Goal: Entertainment & Leisure: Consume media (video, audio)

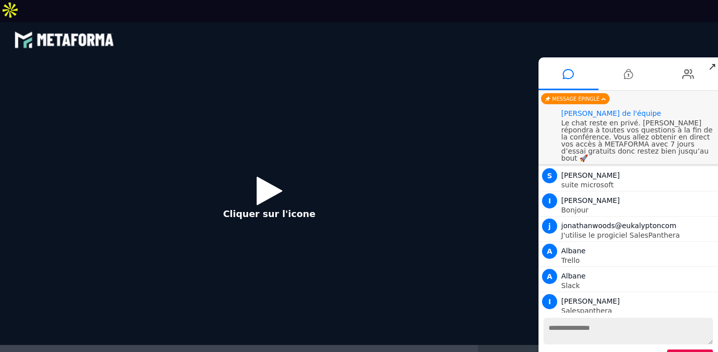
scroll to position [817, 0]
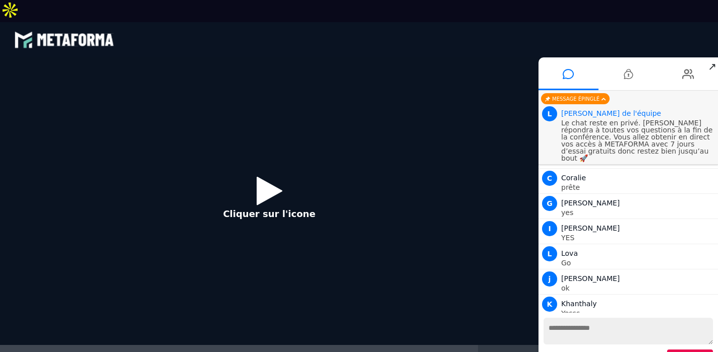
click at [261, 191] on icon at bounding box center [269, 190] width 26 height 33
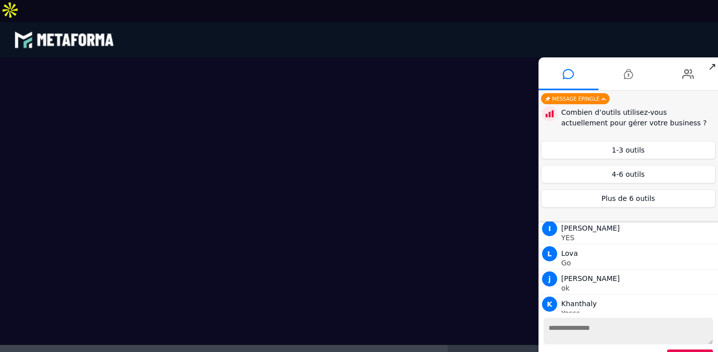
scroll to position [870, 0]
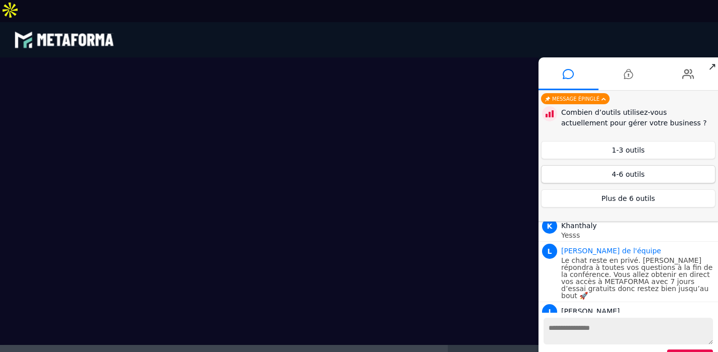
click at [629, 177] on button "4-6 outils" at bounding box center [628, 174] width 174 height 18
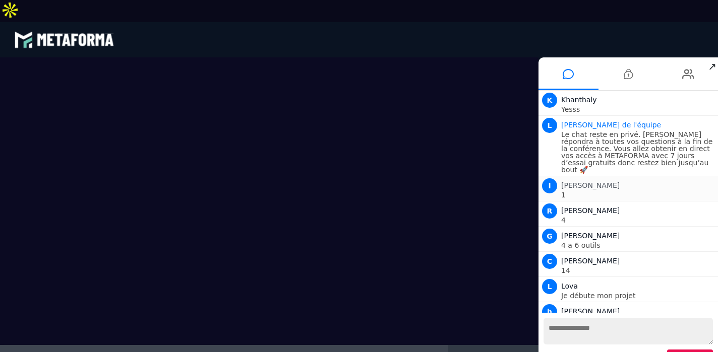
scroll to position [1021, 0]
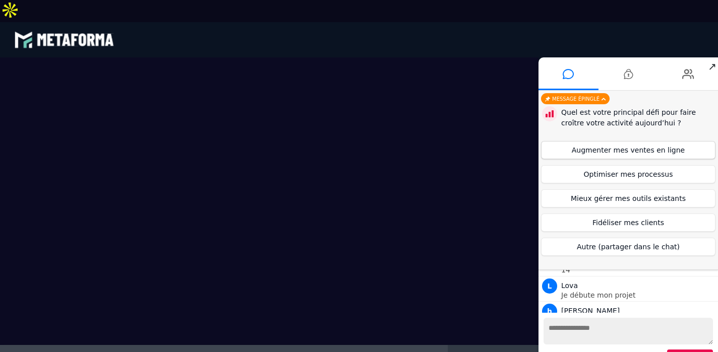
click at [621, 149] on button "Augmenter mes ventes en ligne" at bounding box center [628, 150] width 174 height 18
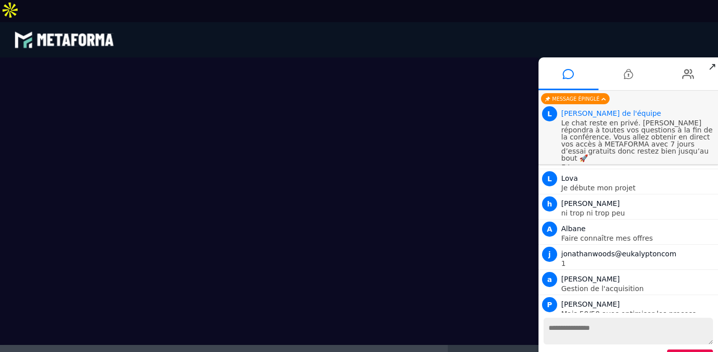
scroll to position [1122, 0]
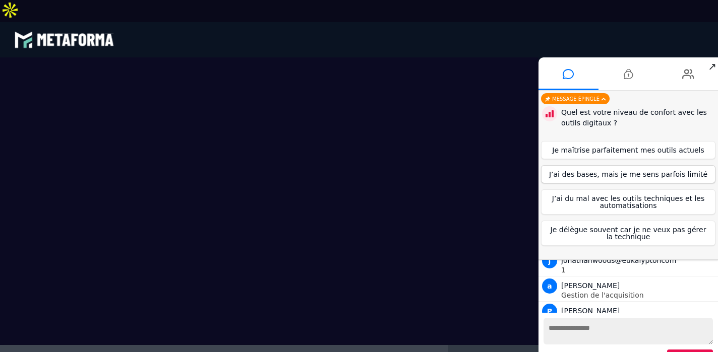
click at [602, 173] on button "J’ai des bases, mais je me sens parfois limité" at bounding box center [628, 174] width 174 height 18
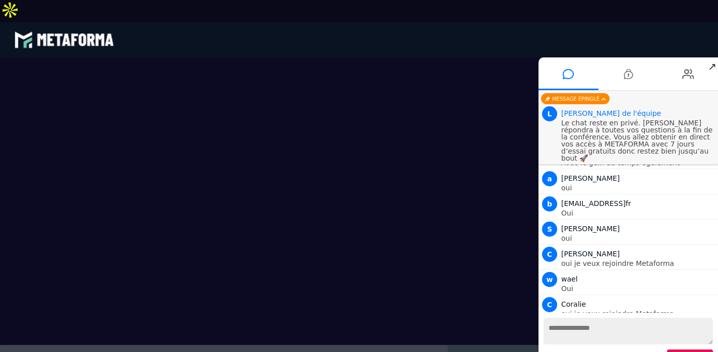
scroll to position [1295, 0]
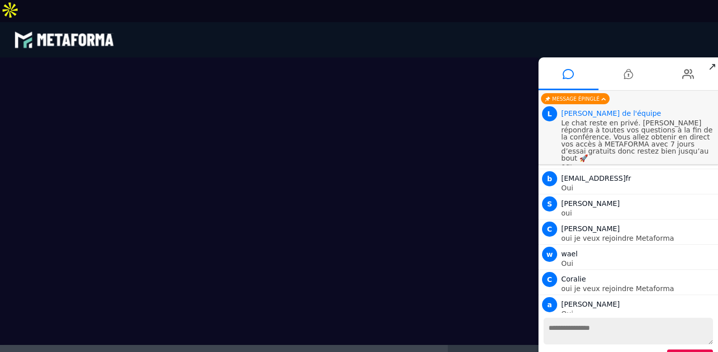
click at [573, 328] on textarea at bounding box center [627, 331] width 169 height 27
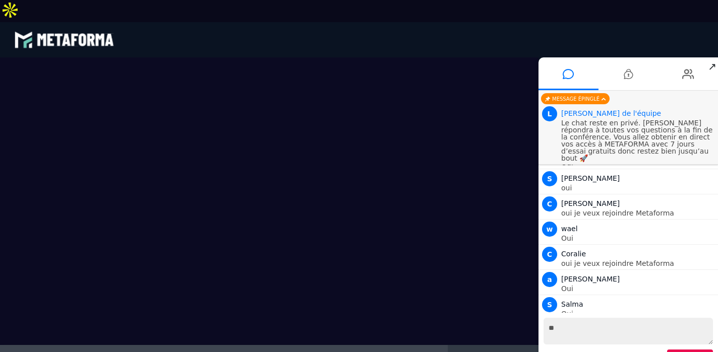
scroll to position [1345, 0]
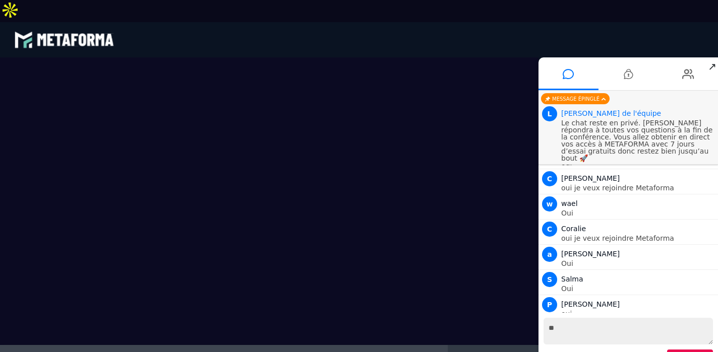
type textarea "***"
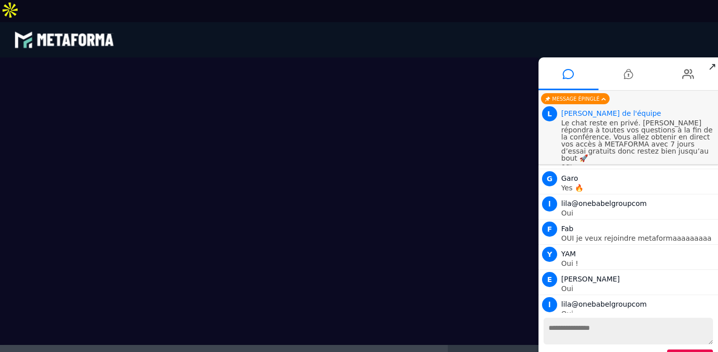
scroll to position [1698, 0]
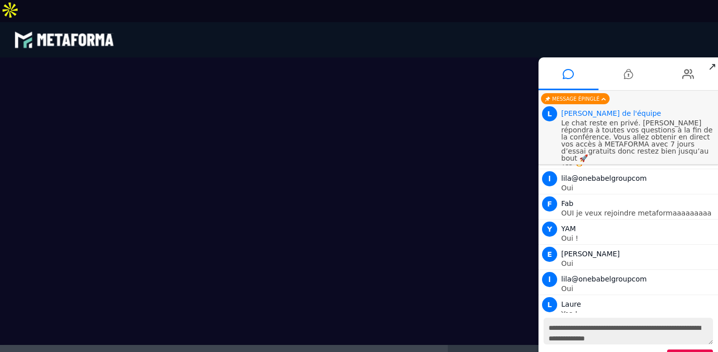
type textarea "**********"
click at [629, 72] on span "1" at bounding box center [632, 69] width 9 height 9
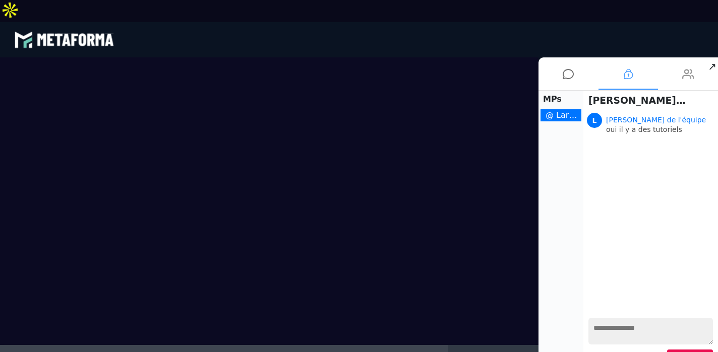
click at [684, 76] on icon at bounding box center [688, 73] width 12 height 25
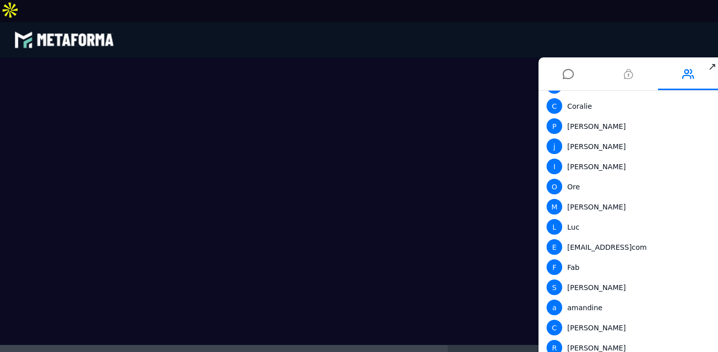
scroll to position [384, 0]
click at [588, 168] on div "I [PERSON_NAME]" at bounding box center [625, 167] width 159 height 16
click at [699, 168] on div at bounding box center [702, 167] width 6 height 13
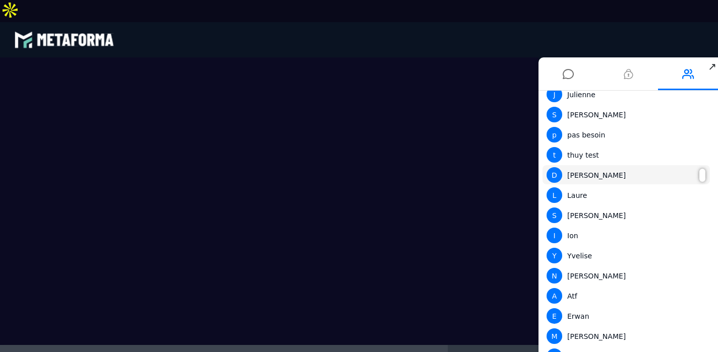
scroll to position [925, 0]
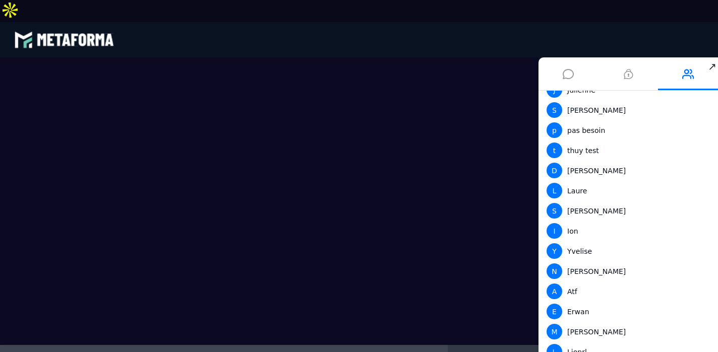
click at [567, 74] on icon at bounding box center [567, 73] width 11 height 25
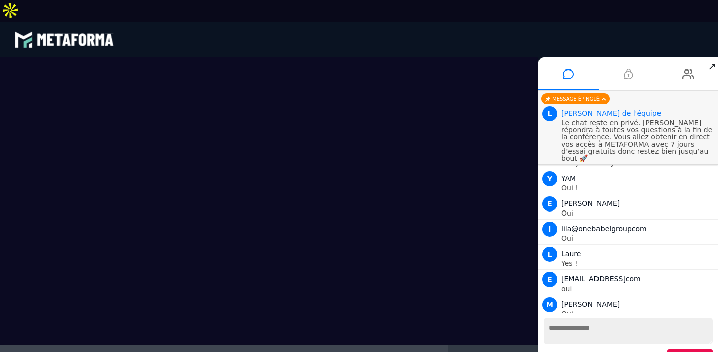
scroll to position [1774, 0]
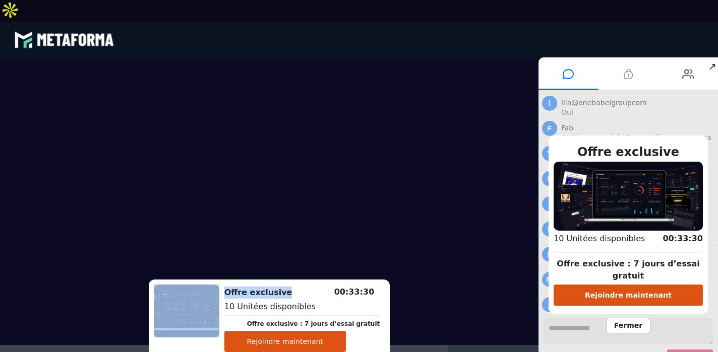
drag, startPoint x: 300, startPoint y: 287, endPoint x: 409, endPoint y: 292, distance: 109.0
click at [410, 292] on div "Offre exclusive Offre exclusive : 7 jours d’essai gratuit Rejoindre maintenant …" at bounding box center [269, 215] width 538 height 317
click at [436, 301] on video at bounding box center [269, 201] width 538 height 288
